Goal: Task Accomplishment & Management: Complete application form

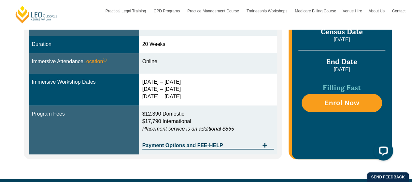
scroll to position [216, 0]
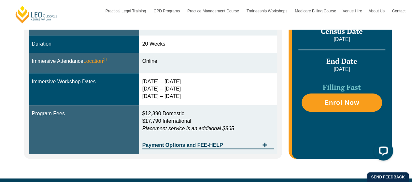
drag, startPoint x: 267, startPoint y: 140, endPoint x: 254, endPoint y: 171, distance: 33.3
click at [254, 171] on div "Online Online learning provides the ultimate flexibility: You can study from an…" at bounding box center [206, 41] width 371 height 274
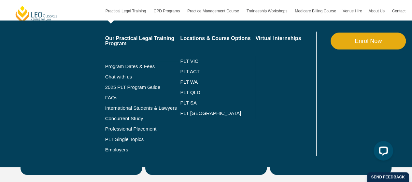
scroll to position [1119, 0]
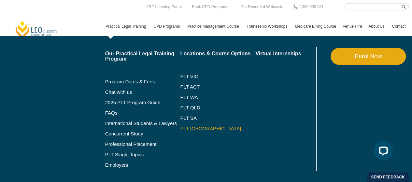
click at [190, 130] on link "PLT [GEOGRAPHIC_DATA]" at bounding box center [217, 128] width 75 height 5
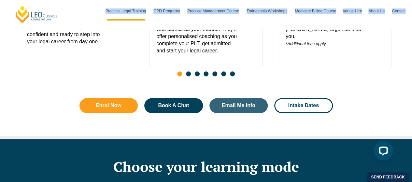
scroll to position [421, 0]
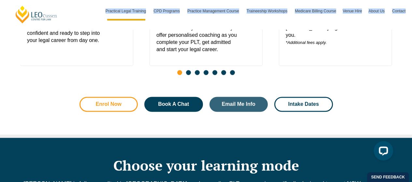
click at [100, 102] on span "Enrol Now" at bounding box center [109, 104] width 26 height 5
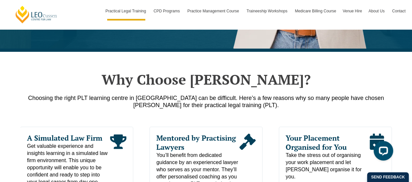
scroll to position [274, 0]
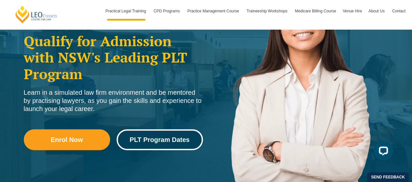
click at [156, 136] on span "PLT Program Dates" at bounding box center [160, 139] width 60 height 7
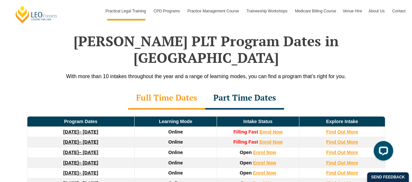
scroll to position [937, 0]
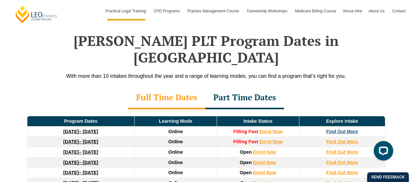
click at [333, 129] on strong "Find Out More" at bounding box center [342, 131] width 32 height 5
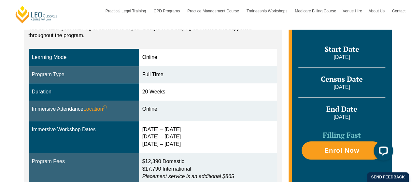
scroll to position [198, 0]
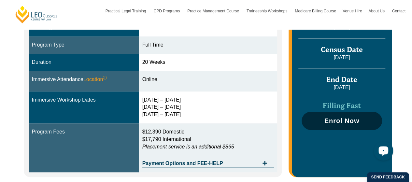
click at [369, 121] on span "Enrol Now" at bounding box center [342, 120] width 74 height 7
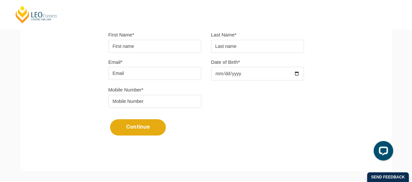
scroll to position [193, 0]
click at [119, 49] on input "First Name*" at bounding box center [154, 45] width 93 height 13
type input "Lorraine"
type input "Devjak"
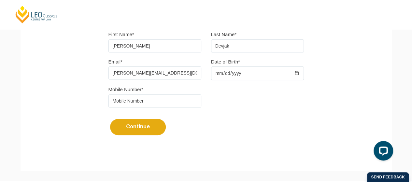
type input "lorraine.devjak@gmail.com"
type input "1991-09-14"
click at [124, 103] on input "tel" at bounding box center [154, 100] width 93 height 13
type input "0452514305"
click at [128, 126] on button "Continue" at bounding box center [138, 127] width 56 height 16
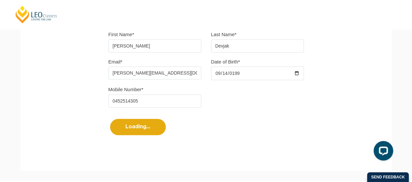
select select
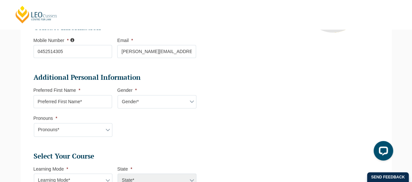
scroll to position [177, 0]
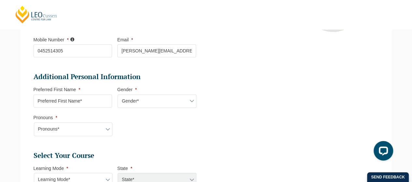
click at [101, 104] on input "Preferred First Name *" at bounding box center [73, 100] width 79 height 13
type input "Lorraine"
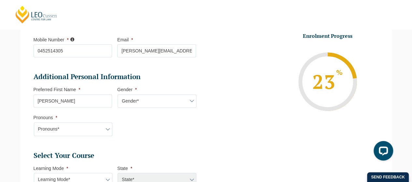
click at [134, 100] on select "Gender* Male Female Nonbinary Intersex Prefer not to disclose Other" at bounding box center [156, 101] width 79 height 14
select select "Female"
click at [117, 94] on select "Gender* Male Female Nonbinary Intersex Prefer not to disclose Other" at bounding box center [156, 101] width 79 height 14
click at [76, 129] on select "Pronouns* She/Her/Hers He/Him/His They/Them/Theirs Other Prefer not to disclose" at bounding box center [73, 129] width 79 height 14
select select "She/Her/Hers"
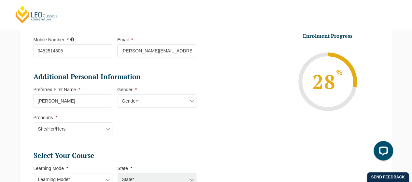
click at [34, 122] on select "Pronouns* She/Her/Hers He/Him/His They/Them/Theirs Other Prefer not to disclose" at bounding box center [73, 129] width 79 height 14
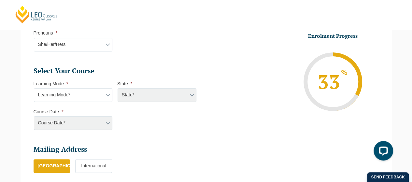
scroll to position [262, 0]
click at [67, 92] on select "Learning Mode* Online Full Time Learning Online Part Time Learning Blended Full…" at bounding box center [73, 95] width 79 height 14
select select "Online Full Time Learning"
click at [34, 88] on select "Learning Mode* Online Full Time Learning Online Part Time Learning Blended Full…" at bounding box center [73, 95] width 79 height 14
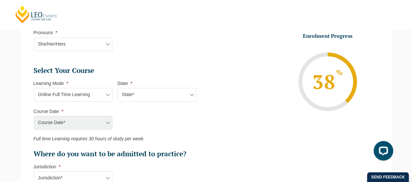
click at [130, 95] on select "State* National (ACT/NSW, VIC, QLD, SA, WA)" at bounding box center [156, 95] width 79 height 14
select select "National (ACT/NSW, VIC, QLD, SA, WA)"
click at [117, 88] on select "State* National (ACT/NSW, VIC, QLD, SA, WA)" at bounding box center [156, 95] width 79 height 14
click at [89, 122] on select "Course Date* September 2025 (22-Sep-2025 to 20-Feb-2026) December 2025 (08-Dec-…" at bounding box center [73, 123] width 79 height 14
select select "September 2025 (22-Sep-2025 to 20-Feb-2026)"
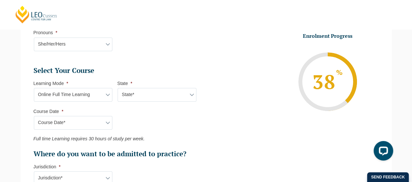
click at [34, 116] on select "Course Date* September 2025 (22-Sep-2025 to 20-Feb-2026) December 2025 (08-Dec-…" at bounding box center [73, 123] width 79 height 14
type input "Intake 10 September 2025 FT"
type input "Practical Legal Training (NAT)"
select select "NAT PLT (SEP) 2025 Full Time Online"
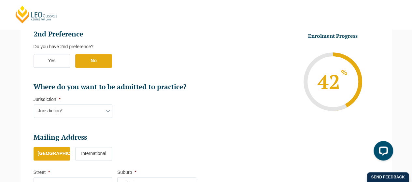
scroll to position [382, 0]
click at [58, 108] on select "Jurisdiction* VIC ACT/NSW SA WA QLD" at bounding box center [73, 111] width 79 height 14
select select "ACT/NSW"
click at [34, 104] on select "Jurisdiction* VIC ACT/NSW SA WA QLD" at bounding box center [73, 111] width 79 height 14
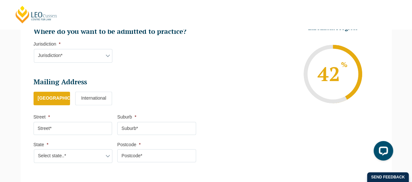
scroll to position [447, 0]
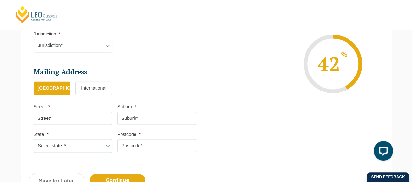
click at [79, 118] on input "Street *" at bounding box center [73, 118] width 79 height 13
type input "PO Box 183"
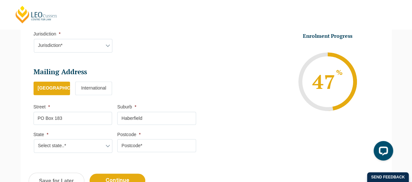
type input "Haberfield"
click at [66, 144] on select "Select state..* VIC WA QLD SA NSW NT ACT TAS" at bounding box center [73, 146] width 79 height 14
select select "NSW"
click at [34, 139] on select "Select state..* VIC WA QLD SA NSW NT ACT TAS" at bounding box center [73, 146] width 79 height 14
click at [146, 139] on input "Postcode *" at bounding box center [156, 145] width 79 height 13
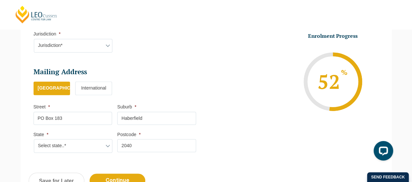
scroll to position [500, 0]
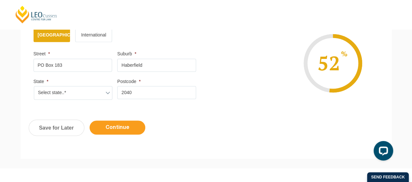
type input "2040"
click at [126, 124] on input "Continue" at bounding box center [117, 127] width 56 height 14
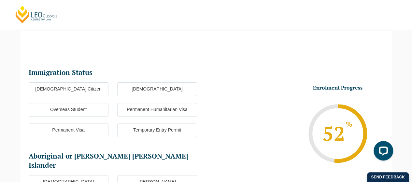
scroll to position [56, 0]
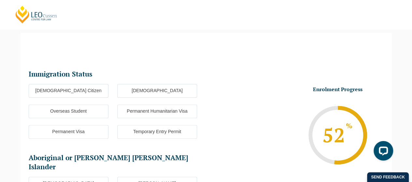
click at [81, 92] on label "Australian Citizen" at bounding box center [69, 91] width 80 height 14
click at [0, 0] on input "Australian Citizen" at bounding box center [0, 0] width 0 height 0
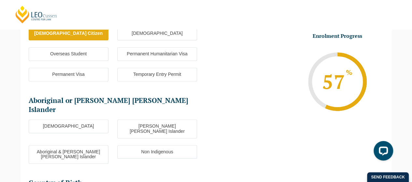
scroll to position [113, 0]
click at [139, 143] on ul "Aboriginal Torres Strait Islander Aboriginal & Torres Strait Islander Non Indig…" at bounding box center [117, 144] width 177 height 51
click at [138, 145] on label "Non Indigenous" at bounding box center [157, 152] width 80 height 14
click at [0, 0] on input "Non Indigenous" at bounding box center [0, 0] width 0 height 0
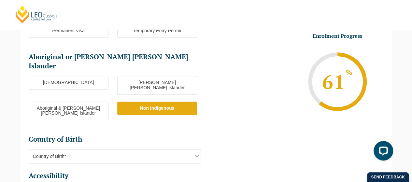
scroll to position [165, 0]
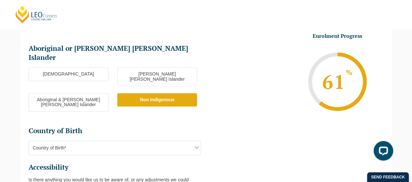
click at [125, 141] on span "Country of Birth*" at bounding box center [115, 148] width 172 height 14
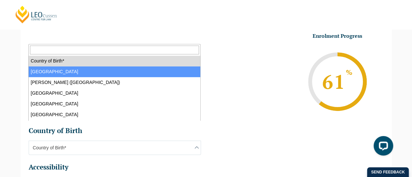
select select "Australia 1101"
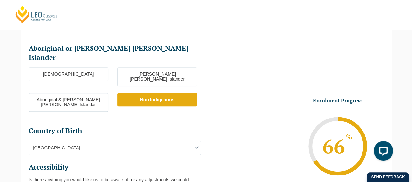
scroll to position [240, 0]
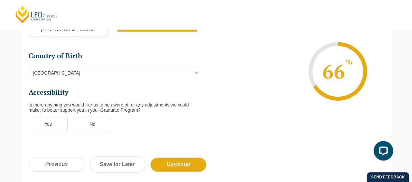
click at [43, 117] on label "Yes" at bounding box center [48, 124] width 39 height 14
click at [0, 0] on input "Yes" at bounding box center [0, 0] width 0 height 0
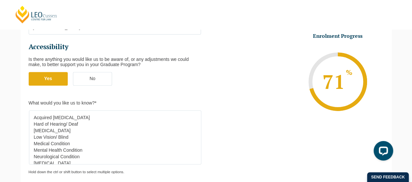
scroll to position [1, 0]
click at [88, 72] on label "No" at bounding box center [92, 79] width 39 height 14
click at [0, 0] on input "No" at bounding box center [0, 0] width 0 height 0
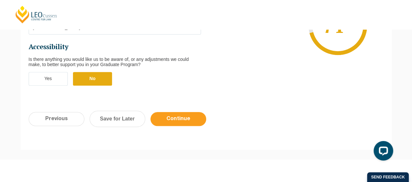
click at [170, 112] on input "Continue" at bounding box center [178, 119] width 56 height 14
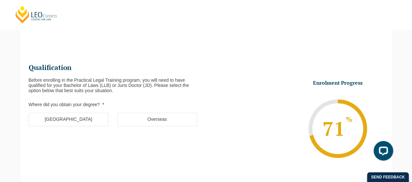
scroll to position [56, 0]
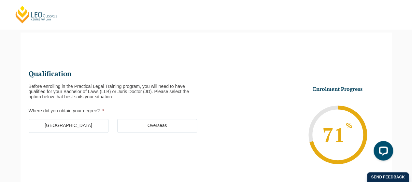
click at [68, 123] on label "Australia" at bounding box center [69, 126] width 80 height 14
click at [0, 0] on input "Australia" at bounding box center [0, 0] width 0 height 0
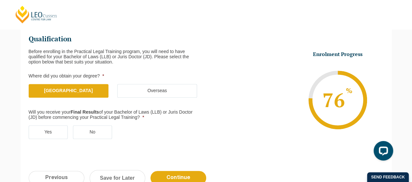
scroll to position [91, 0]
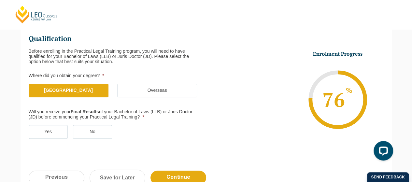
click at [88, 128] on label "No" at bounding box center [92, 132] width 39 height 14
click at [0, 0] on input "No" at bounding box center [0, 0] width 0 height 0
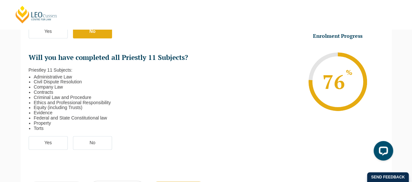
scroll to position [192, 0]
drag, startPoint x: 83, startPoint y: 142, endPoint x: 33, endPoint y: 150, distance: 50.8
click at [33, 150] on ul "Yes No" at bounding box center [117, 146] width 177 height 21
click at [40, 146] on label "Yes" at bounding box center [48, 143] width 39 height 14
click at [0, 0] on input "Yes" at bounding box center [0, 0] width 0 height 0
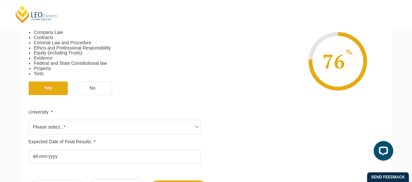
scroll to position [251, 0]
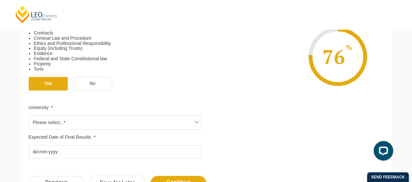
click at [57, 132] on ul "Qualification Before enrolling in the Practical Legal Training program, you wil…" at bounding box center [117, 16] width 177 height 283
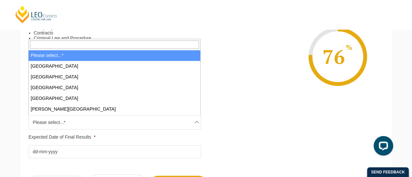
click at [56, 123] on span "Please select...*" at bounding box center [115, 123] width 172 height 14
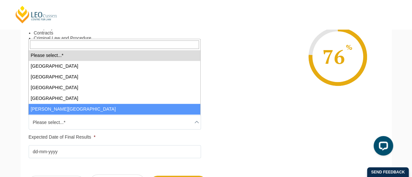
type input "l"
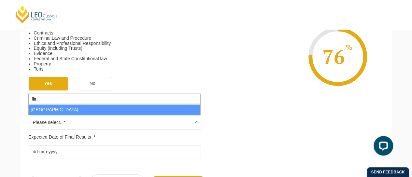
type input "flin"
select select "Flinders University"
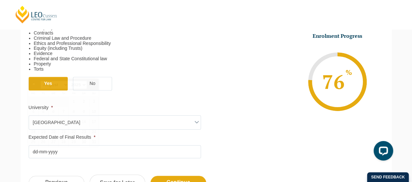
click at [48, 152] on input "Expected Date of Final Results *" at bounding box center [115, 151] width 172 height 13
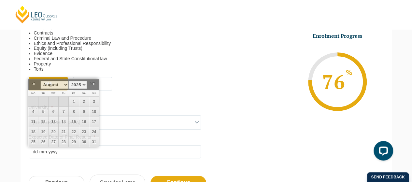
click at [157, 133] on ul "Qualification Before enrolling in the Practical Legal Training program, you wil…" at bounding box center [117, 16] width 177 height 283
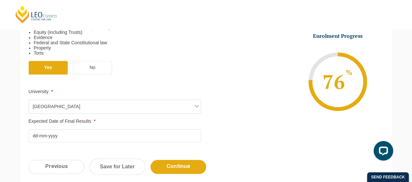
scroll to position [268, 0]
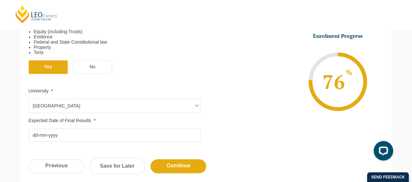
click at [157, 133] on input "Expected Date of Final Results *" at bounding box center [115, 135] width 172 height 13
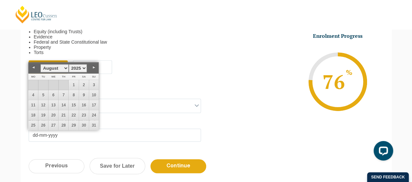
click at [92, 67] on link "Next" at bounding box center [94, 67] width 10 height 10
click at [46, 124] on link "30" at bounding box center [43, 125] width 10 height 10
type input "30-09-2025"
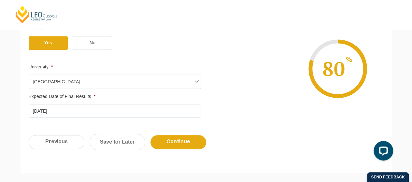
scroll to position [292, 0]
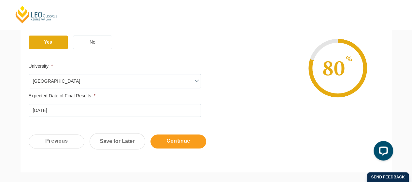
click at [172, 141] on input "Continue" at bounding box center [178, 141] width 56 height 14
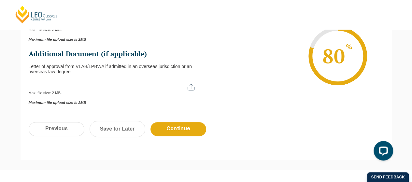
scroll to position [249, 0]
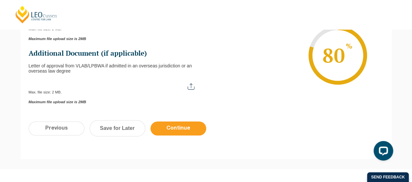
click at [170, 128] on input "Continue" at bounding box center [178, 128] width 56 height 14
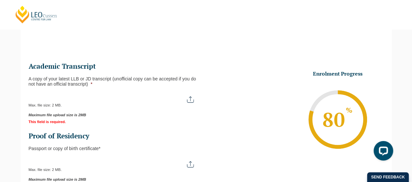
scroll to position [106, 0]
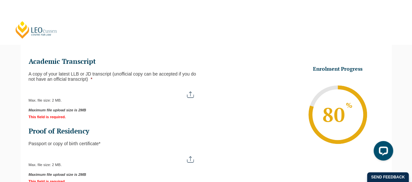
click at [198, 95] on input "A copy of your latest LLB or JD transcript (unofficial copy can be accepted if …" at bounding box center [115, 92] width 172 height 11
type input "C:\fakepath\Unofficial Transcript.pdf"
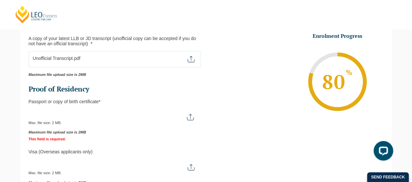
scroll to position [146, 0]
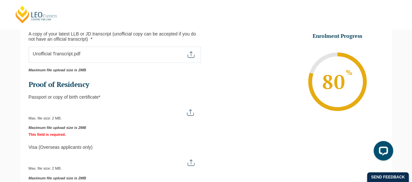
click at [190, 113] on input "Passport or Copy of Birth Certificate *" at bounding box center [115, 109] width 172 height 11
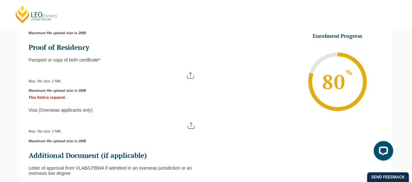
scroll to position [183, 0]
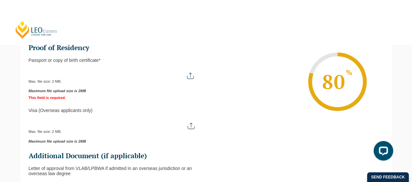
click at [193, 79] on div "Max. file size: 2 MB." at bounding box center [115, 76] width 172 height 16
click at [190, 74] on input "Passport or Copy of Birth Certificate *" at bounding box center [115, 73] width 172 height 11
type input "C:\fakepath\Licence & Passport.pdf"
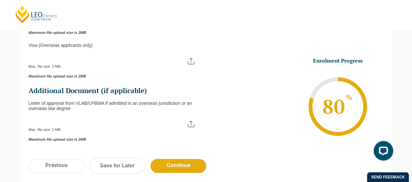
scroll to position [278, 0]
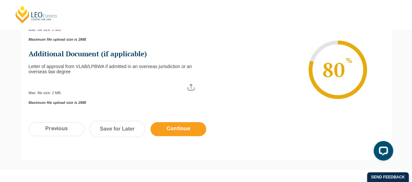
click at [172, 126] on input "Continue" at bounding box center [178, 129] width 56 height 14
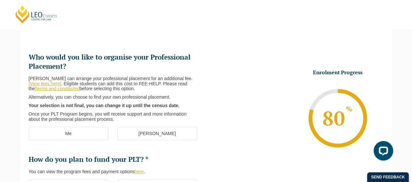
scroll to position [77, 0]
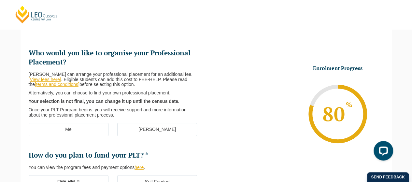
click at [76, 131] on label "Me" at bounding box center [69, 130] width 80 height 14
click at [0, 0] on input "Me" at bounding box center [0, 0] width 0 height 0
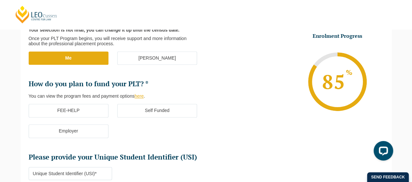
scroll to position [149, 0]
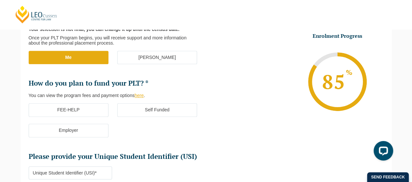
click at [66, 107] on label "FEE-HELP" at bounding box center [69, 110] width 80 height 14
click at [0, 0] on input "FEE-HELP" at bounding box center [0, 0] width 0 height 0
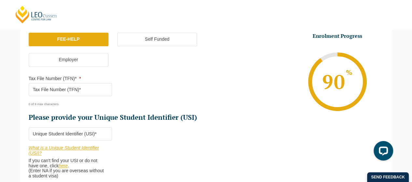
scroll to position [220, 0]
click at [60, 89] on input "Tax File Number (TFN)* *" at bounding box center [71, 89] width 84 height 13
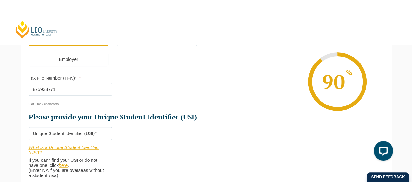
type input "875938771"
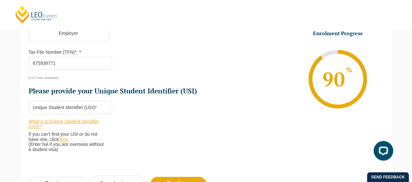
scroll to position [246, 0]
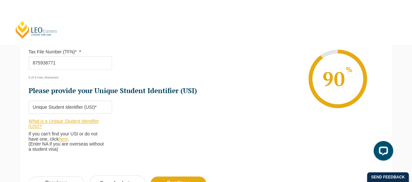
click at [57, 103] on input "Please provide your Unique Student Identifier (USI) *" at bounding box center [71, 107] width 84 height 13
paste input "LYW3J6C7QS"
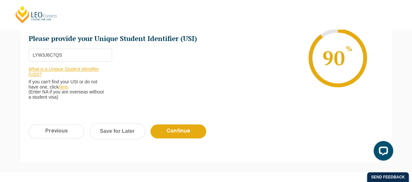
scroll to position [299, 0]
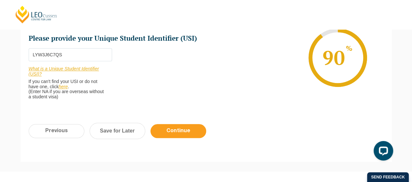
type input "LYW3J6C7QS"
click at [153, 128] on input "Continue" at bounding box center [178, 131] width 56 height 14
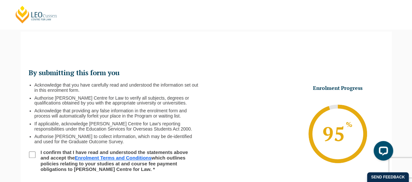
scroll to position [56, 0]
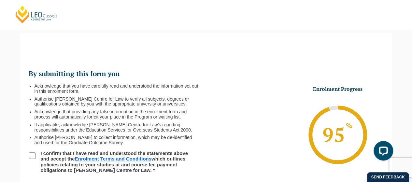
click at [32, 155] on input "I confirm that I have read and understood the statements above and accept the E…" at bounding box center [32, 155] width 7 height 7
checkbox input "true"
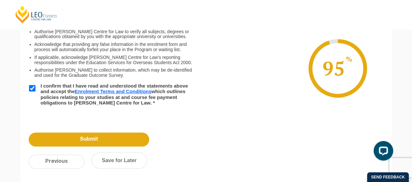
scroll to position [131, 0]
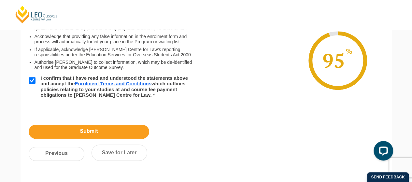
click at [70, 132] on input "Submit" at bounding box center [89, 132] width 120 height 14
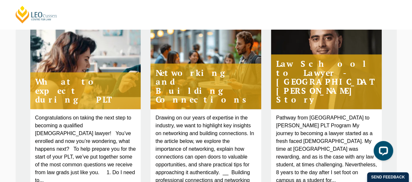
scroll to position [296, 0]
